Goal: Navigation & Orientation: Find specific page/section

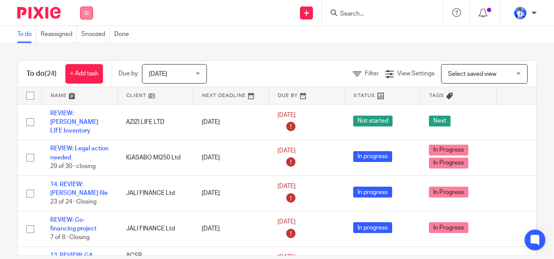
click at [90, 16] on button at bounding box center [86, 12] width 13 height 13
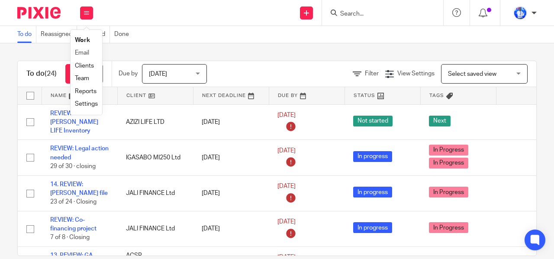
click at [83, 60] on li "Clients" at bounding box center [86, 66] width 23 height 13
click at [82, 53] on link "Email" at bounding box center [82, 53] width 14 height 6
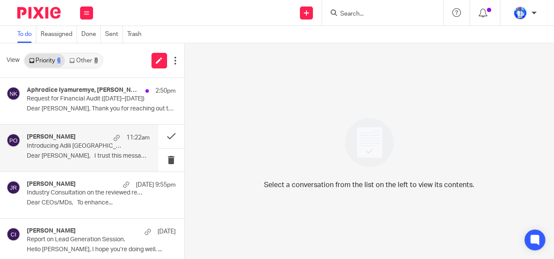
click at [63, 141] on div "[PERSON_NAME] 11:22am" at bounding box center [88, 137] width 123 height 9
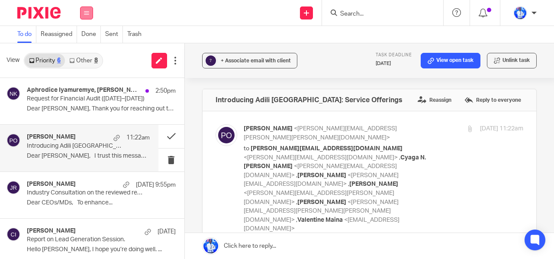
click at [84, 10] on button at bounding box center [86, 12] width 13 height 13
click at [80, 41] on link "Work" at bounding box center [82, 40] width 14 height 6
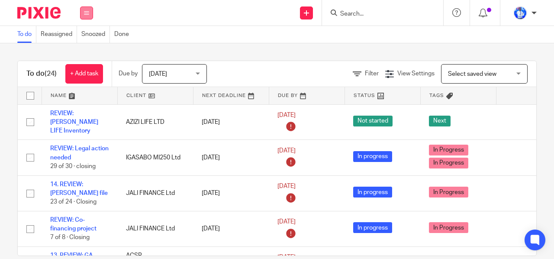
click at [86, 13] on icon at bounding box center [86, 12] width 5 height 5
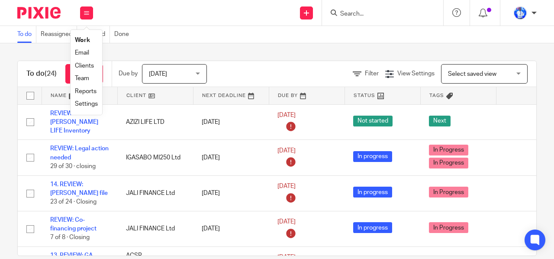
click at [89, 77] on link "Team" at bounding box center [82, 78] width 14 height 6
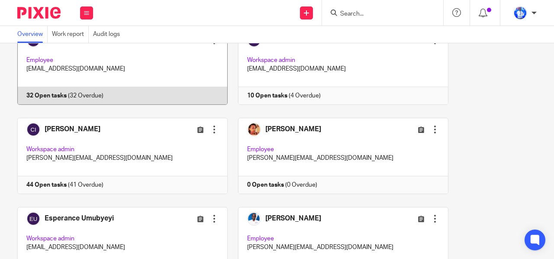
scroll to position [65, 0]
click at [176, 64] on link at bounding box center [117, 66] width 221 height 76
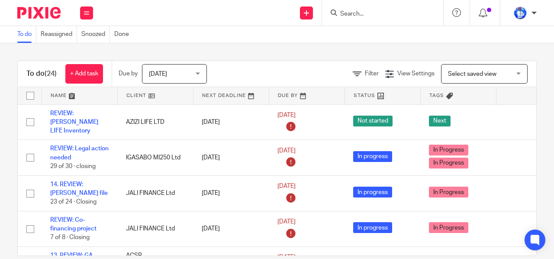
click at [183, 29] on div "To do Reassigned Snoozed Done" at bounding box center [277, 34] width 554 height 17
drag, startPoint x: 183, startPoint y: 29, endPoint x: 140, endPoint y: 29, distance: 43.7
click at [140, 29] on div "To do Reassigned Snoozed Done" at bounding box center [277, 34] width 554 height 17
click at [205, 42] on div "To do Reassigned Snoozed Done" at bounding box center [277, 34] width 554 height 17
